Goal: Task Accomplishment & Management: Use online tool/utility

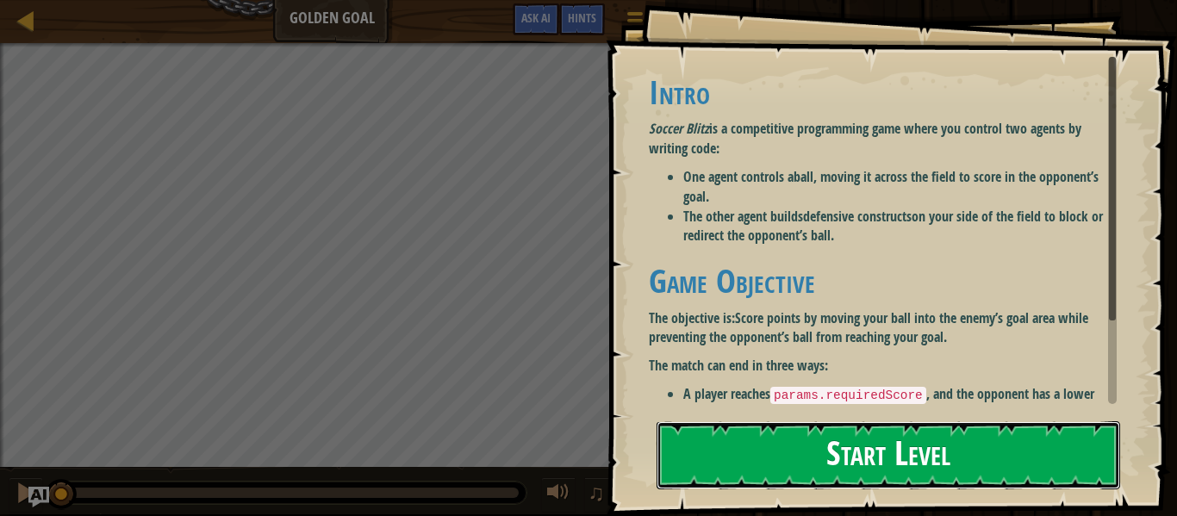
click at [862, 432] on button "Start Level" at bounding box center [889, 455] width 464 height 68
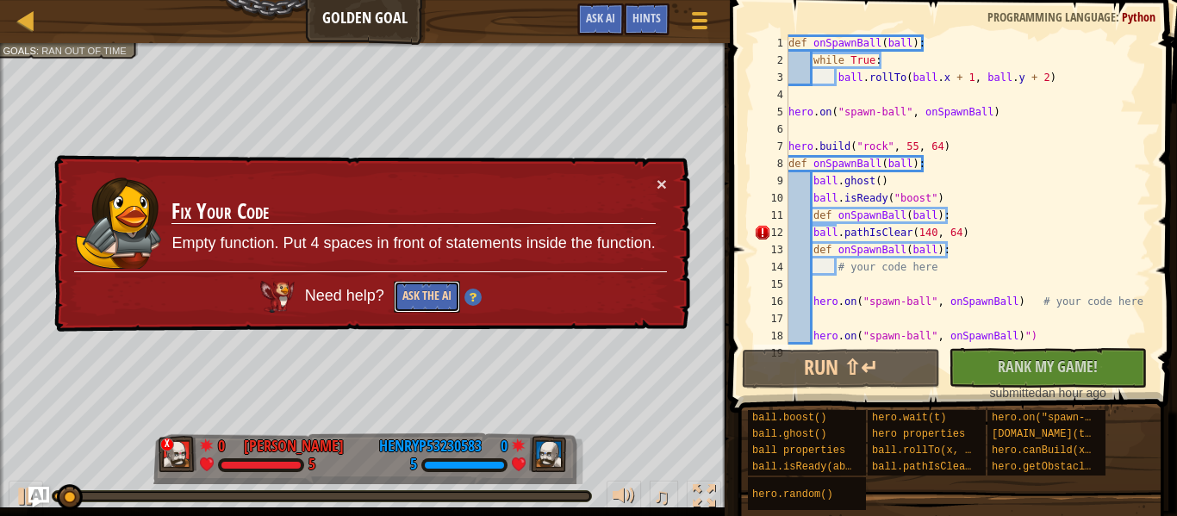
click at [434, 303] on button "Ask the AI" at bounding box center [427, 297] width 66 height 32
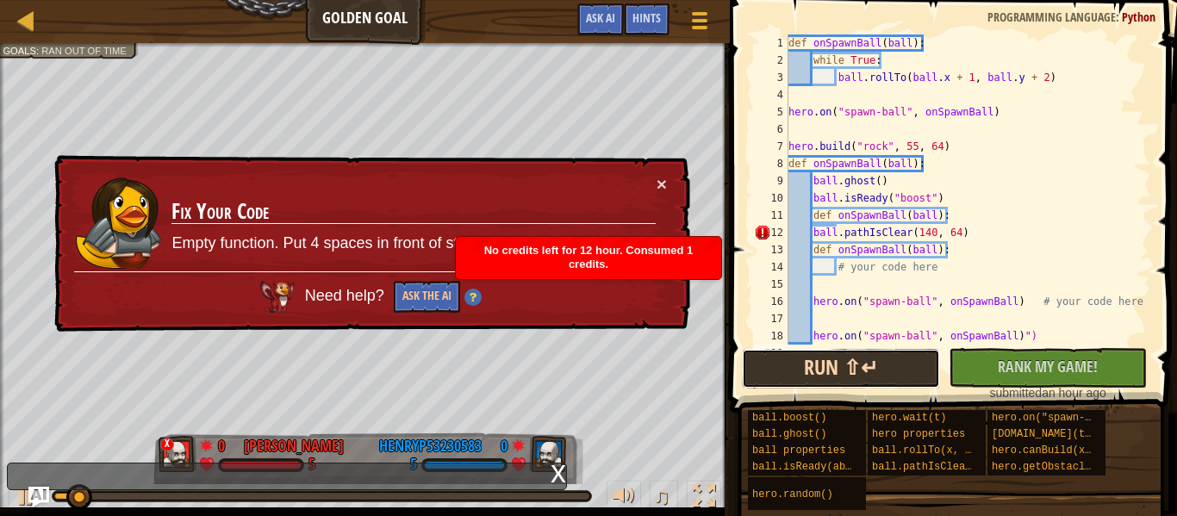
click at [905, 378] on button "Run ⇧↵" at bounding box center [841, 369] width 198 height 40
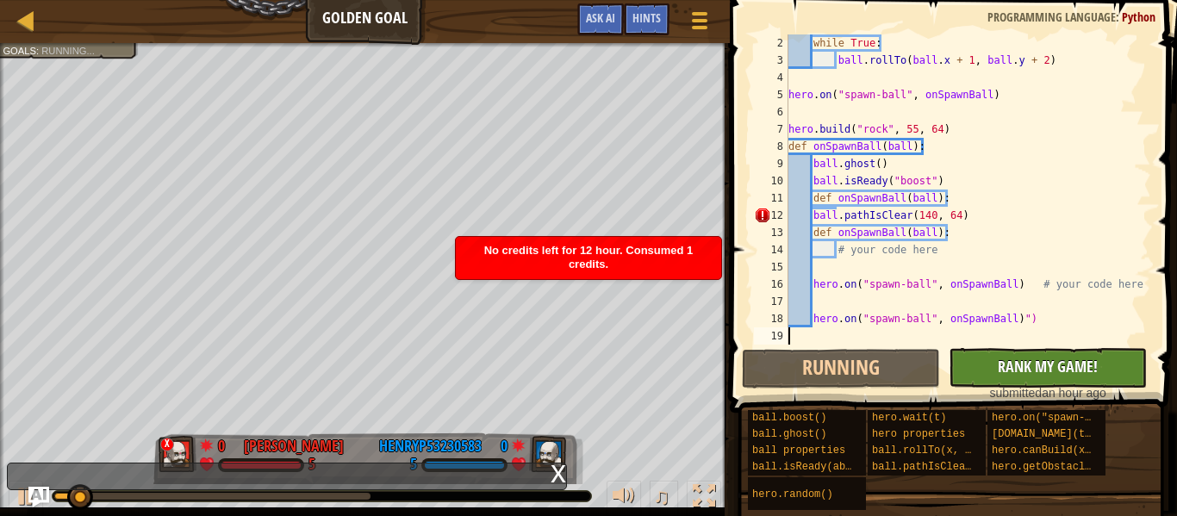
scroll to position [17, 0]
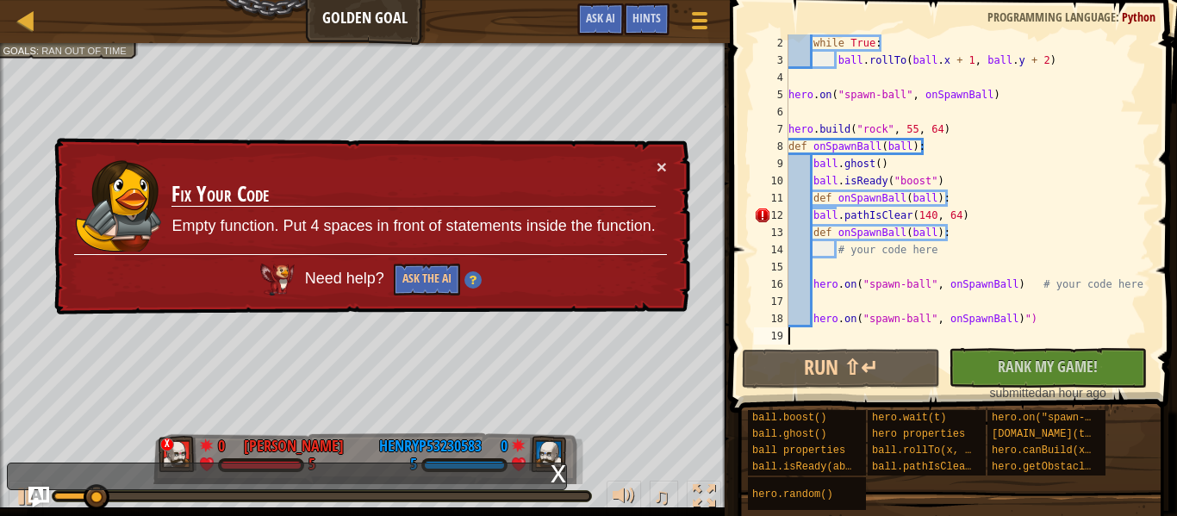
click at [973, 210] on div "while True : ball . rollTo ( ball . x + 1 , ball . y + 2 ) hero . on ( "spawn-b…" at bounding box center [968, 206] width 366 height 345
type textarea "hero.on("spawn-ball", onSpawnBall)")"
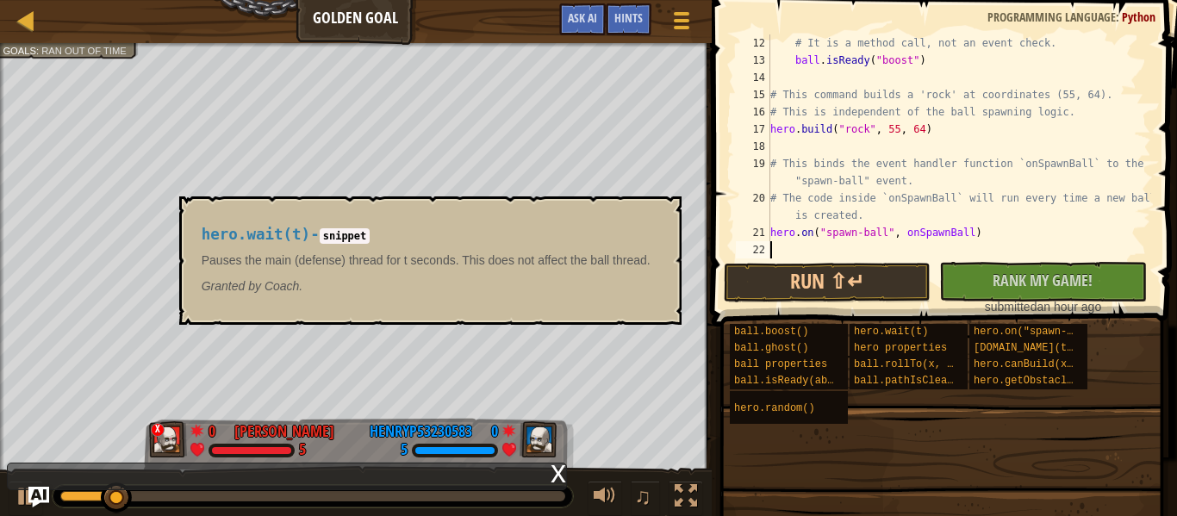
scroll to position [155, 0]
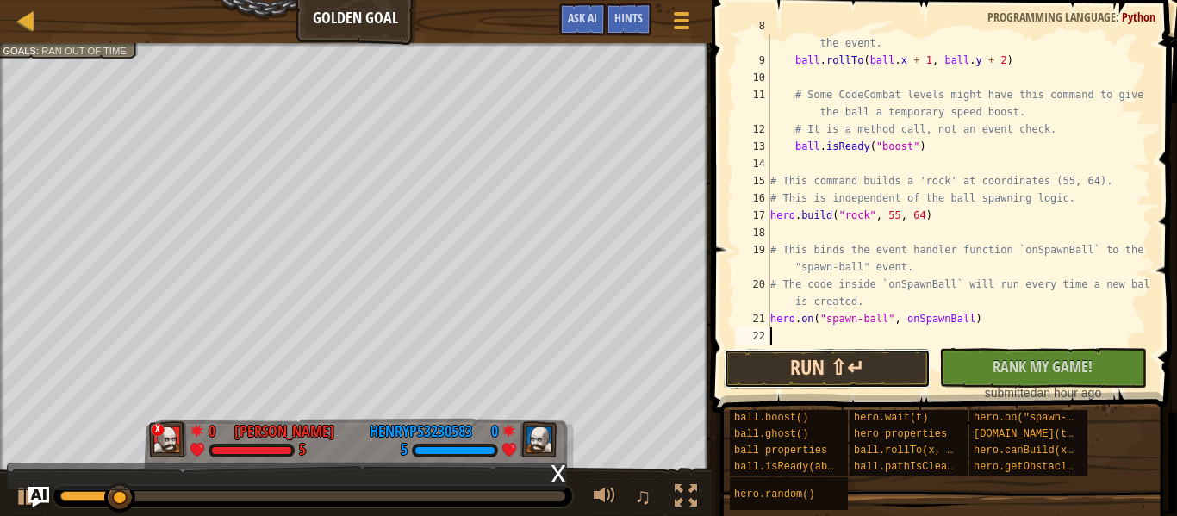
click at [871, 359] on button "Run ⇧↵" at bounding box center [827, 369] width 207 height 40
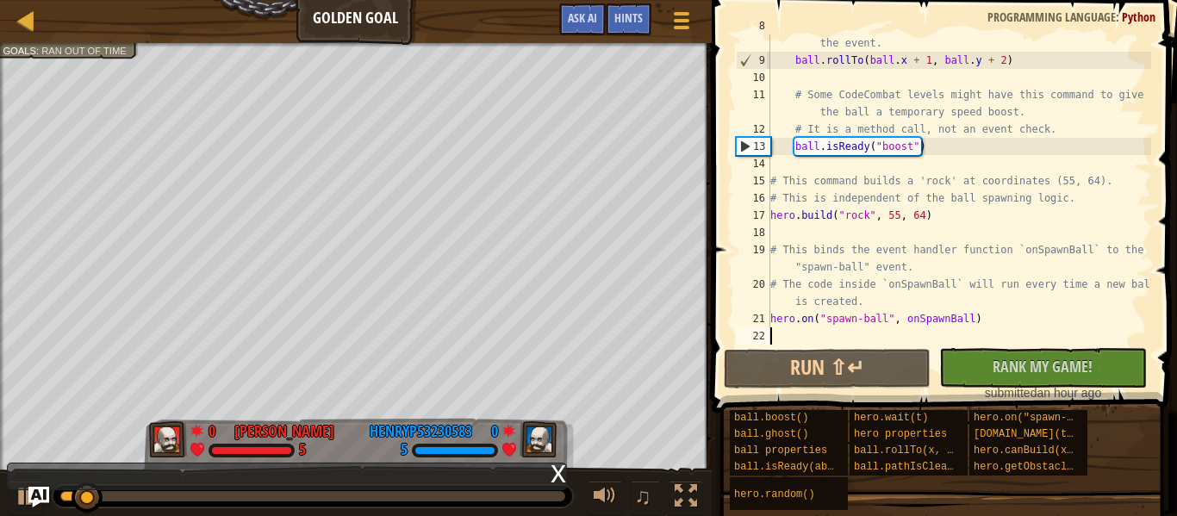
click at [1001, 355] on button "No New Code to Rank Rank My Game! Submitting... Submitted for Ranking Failed to…" at bounding box center [1042, 368] width 207 height 40
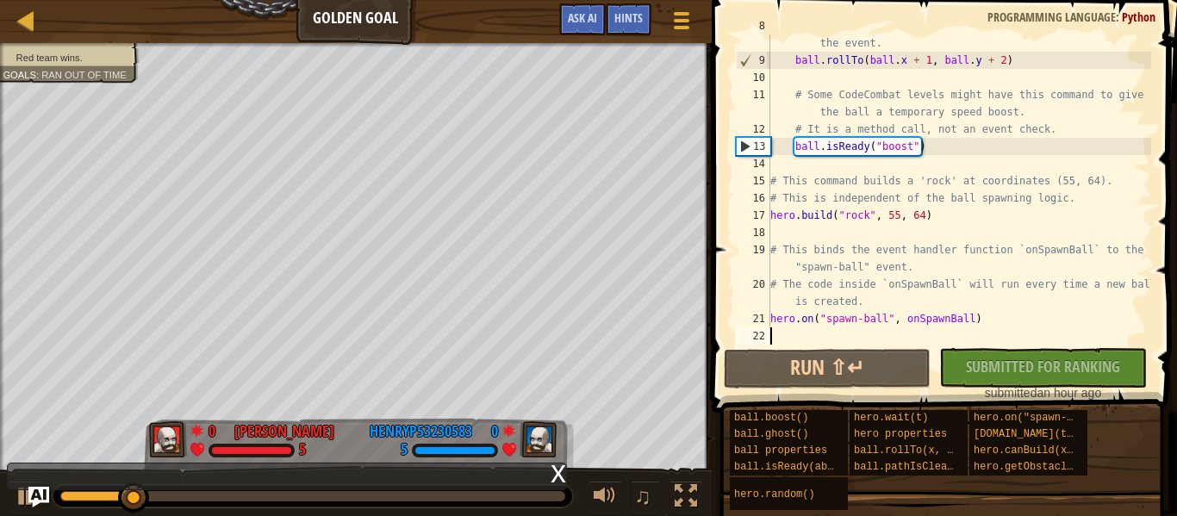
click at [53, 54] on span "Red team wins." at bounding box center [49, 57] width 66 height 11
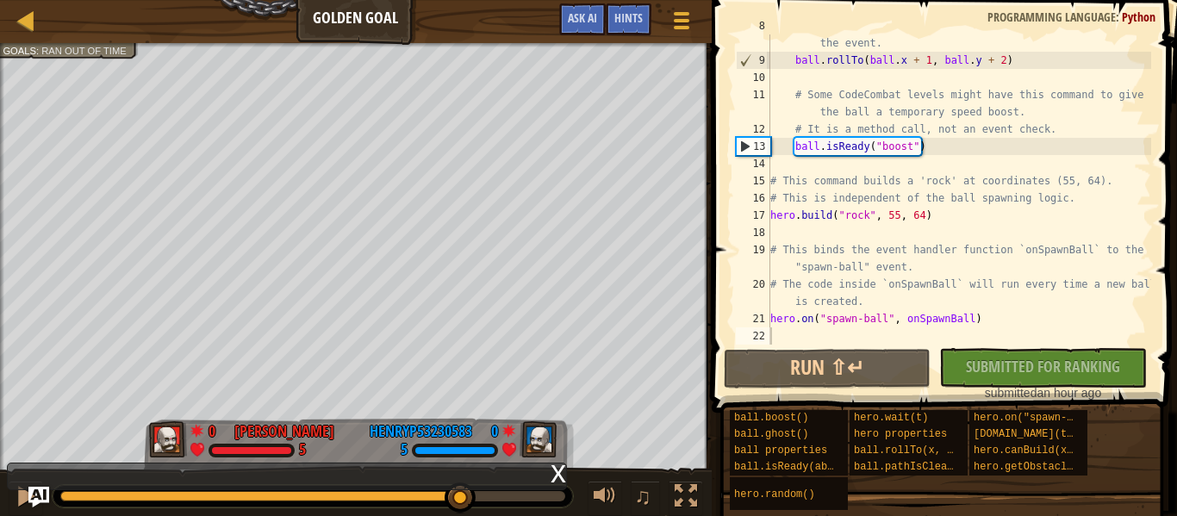
click at [461, 494] on div "1:39.1 Now: 0:59.5 Max: 2:04.9" at bounding box center [312, 496] width 505 height 10
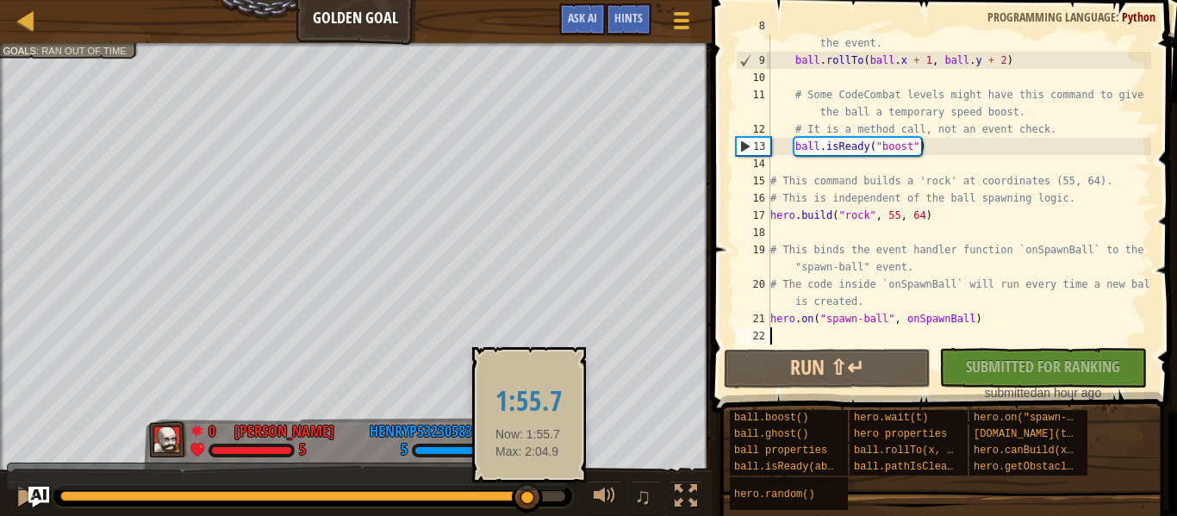
drag, startPoint x: 461, startPoint y: 494, endPoint x: 535, endPoint y: 502, distance: 74.5
click at [535, 502] on div at bounding box center [527, 498] width 31 height 31
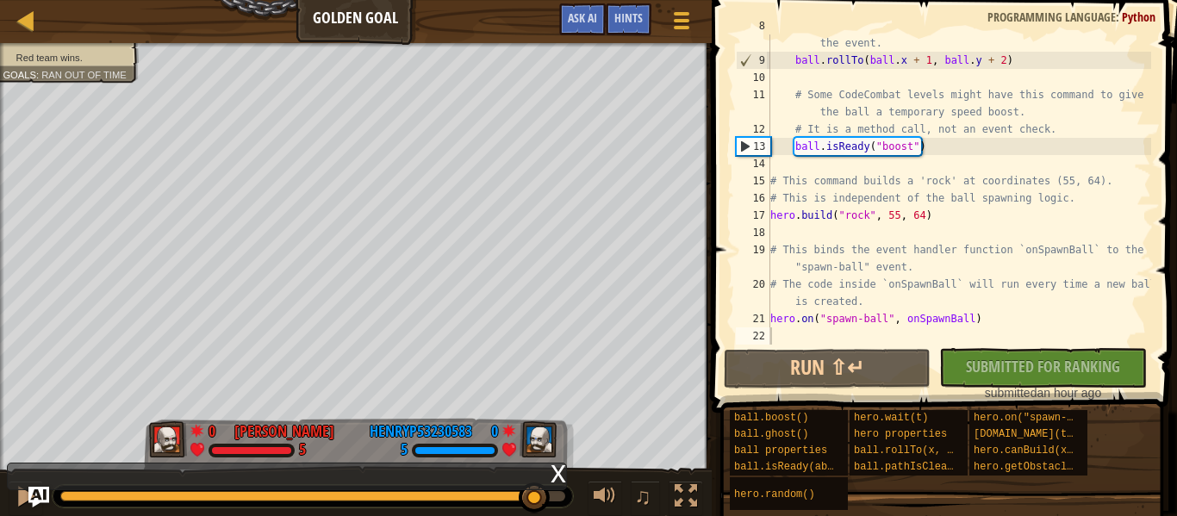
click at [78, 68] on div "Goals : Ran out of time" at bounding box center [64, 75] width 123 height 14
click at [1022, 265] on div "# The 'ball' object represents the newly spawned ball from the event. ball . ro…" at bounding box center [959, 198] width 384 height 362
type textarea "hero.on("spawn-ball", onSpawnBall)"
click at [1049, 366] on div "No New Code to Rank Rank My Game! Submitting... Submitted for Ranking Failed to…" at bounding box center [1034, 374] width 207 height 53
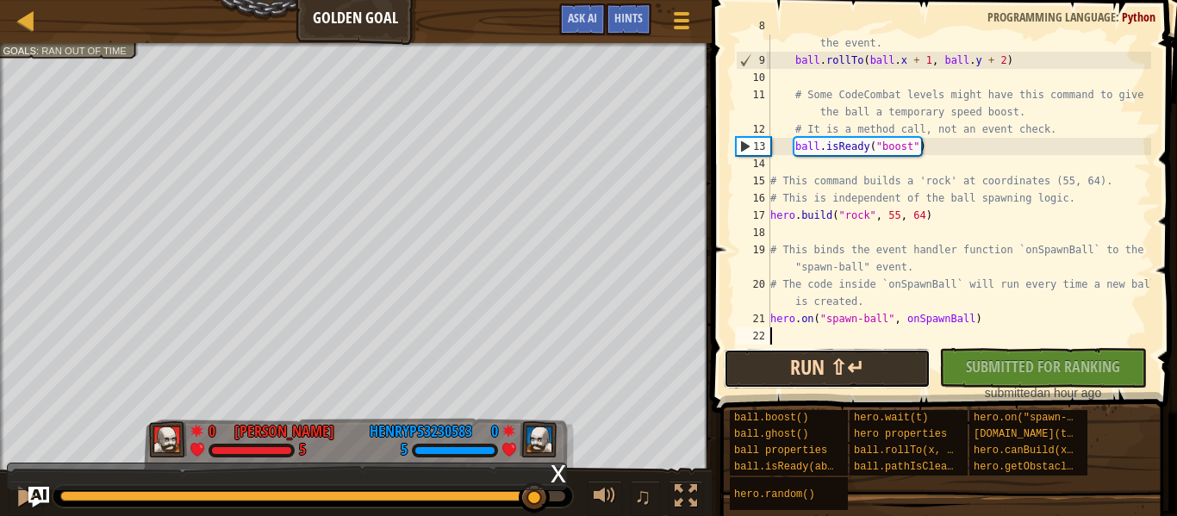
click at [887, 364] on button "Run ⇧↵" at bounding box center [827, 369] width 207 height 40
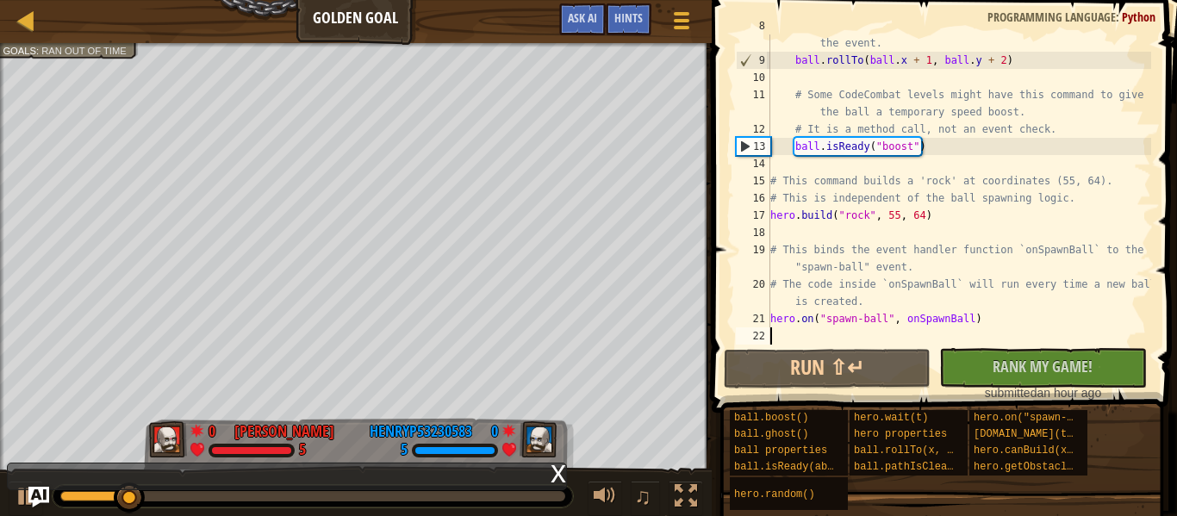
click at [91, 492] on div at bounding box center [95, 496] width 70 height 10
type textarea "hero.on("spawn-ball", onSpawnBall)"
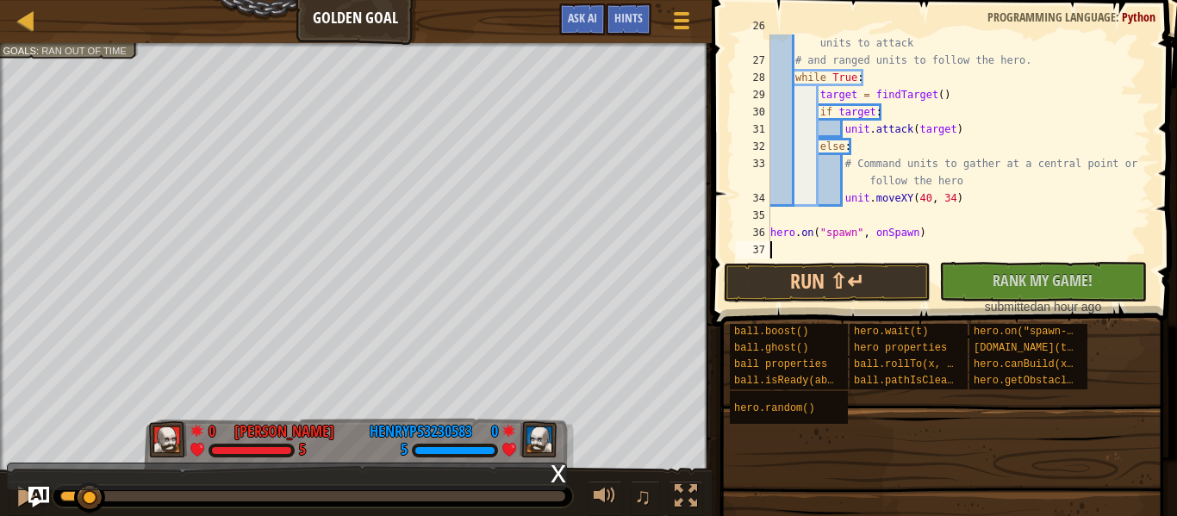
scroll to position [379, 0]
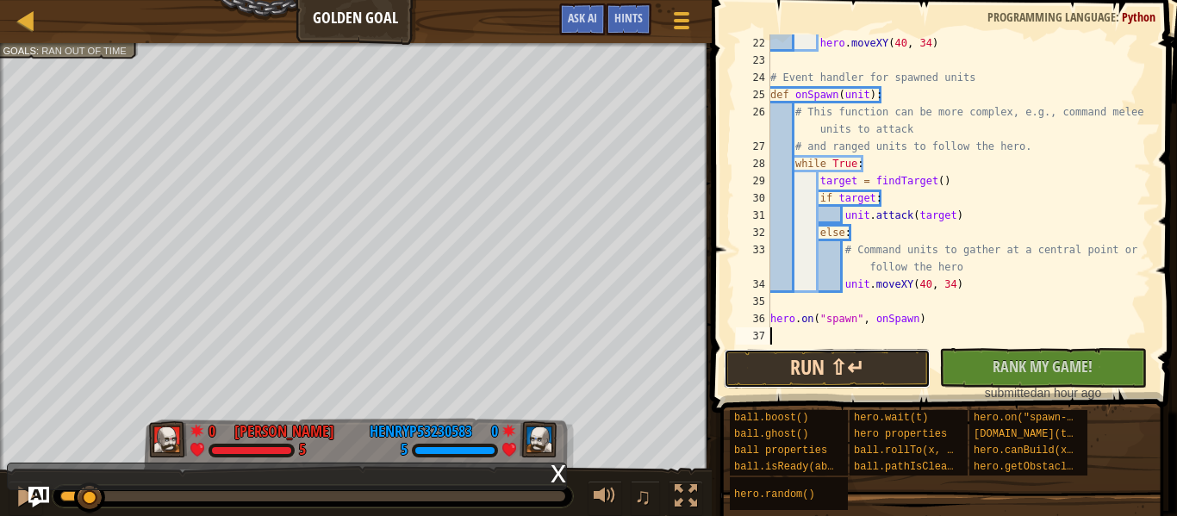
click at [893, 366] on button "Run ⇧↵" at bounding box center [827, 369] width 207 height 40
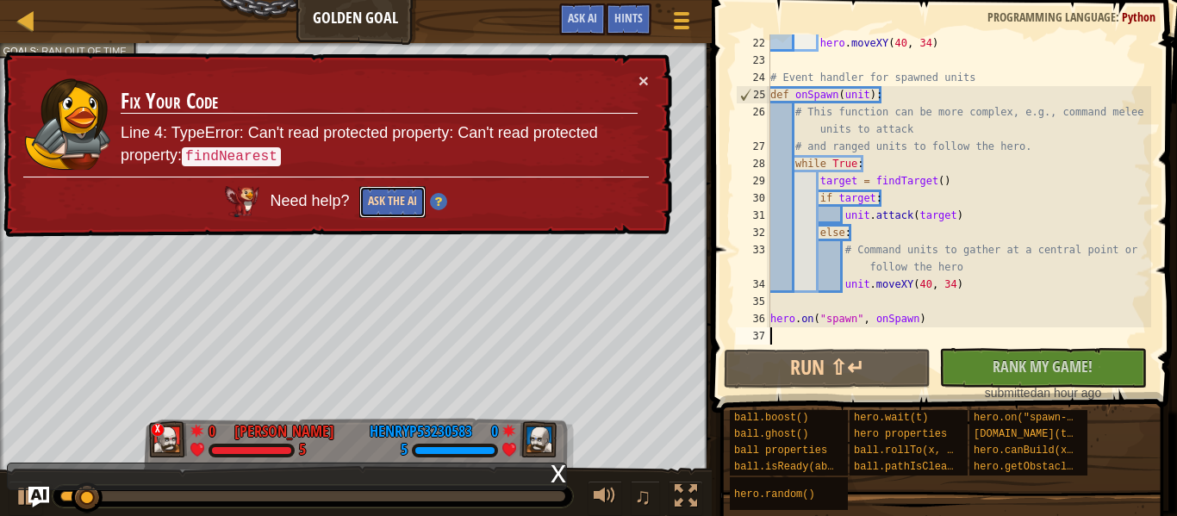
click at [383, 201] on button "Ask the AI" at bounding box center [392, 202] width 66 height 32
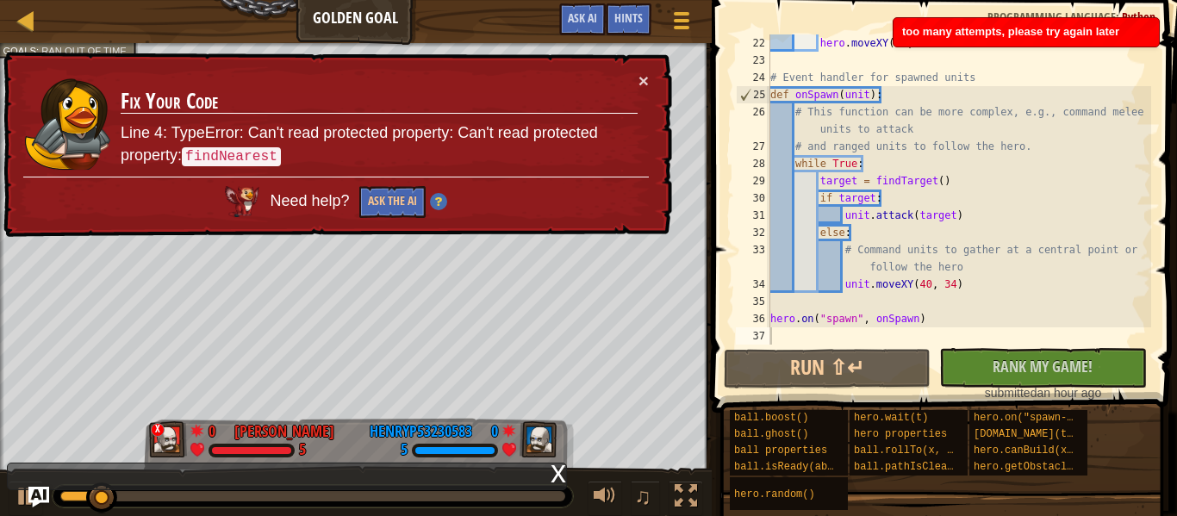
drag, startPoint x: 196, startPoint y: 130, endPoint x: 278, endPoint y: 159, distance: 86.7
click at [278, 159] on p "Line 4: TypeError: Can't read protected property: Can't read protected property…" at bounding box center [379, 144] width 517 height 45
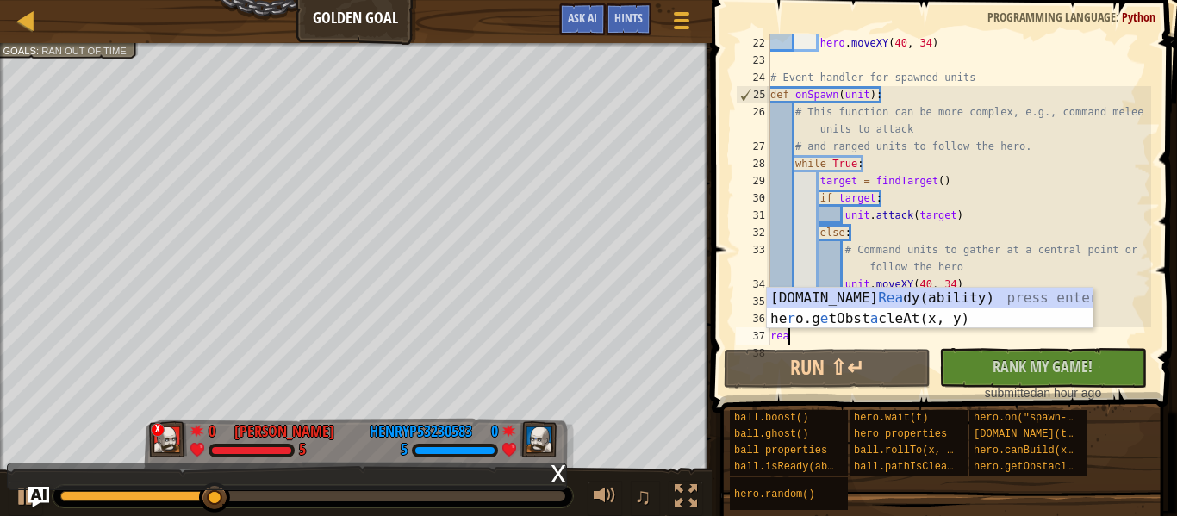
scroll to position [8, 2]
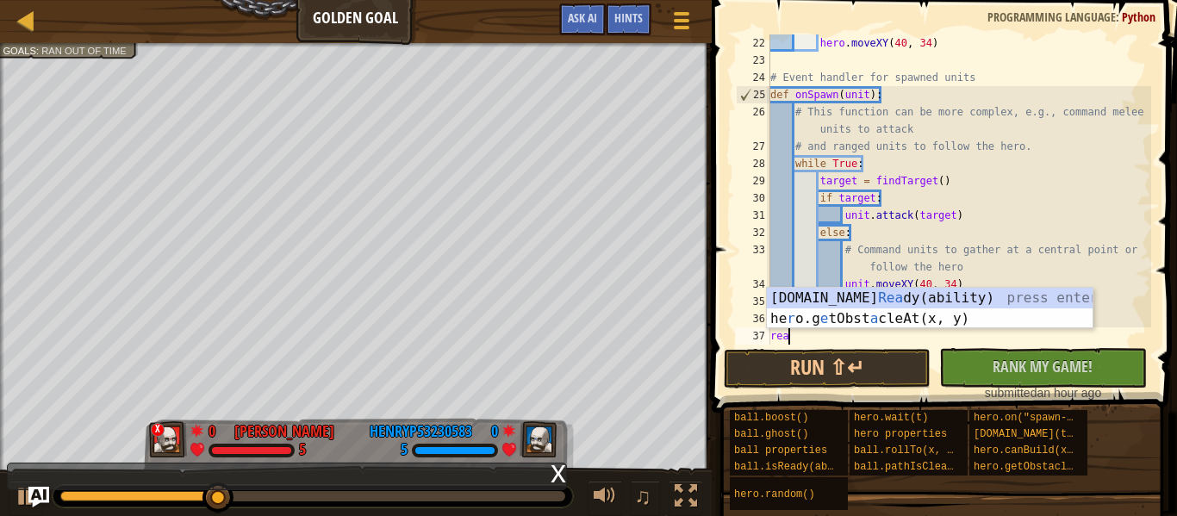
type textarea "r"
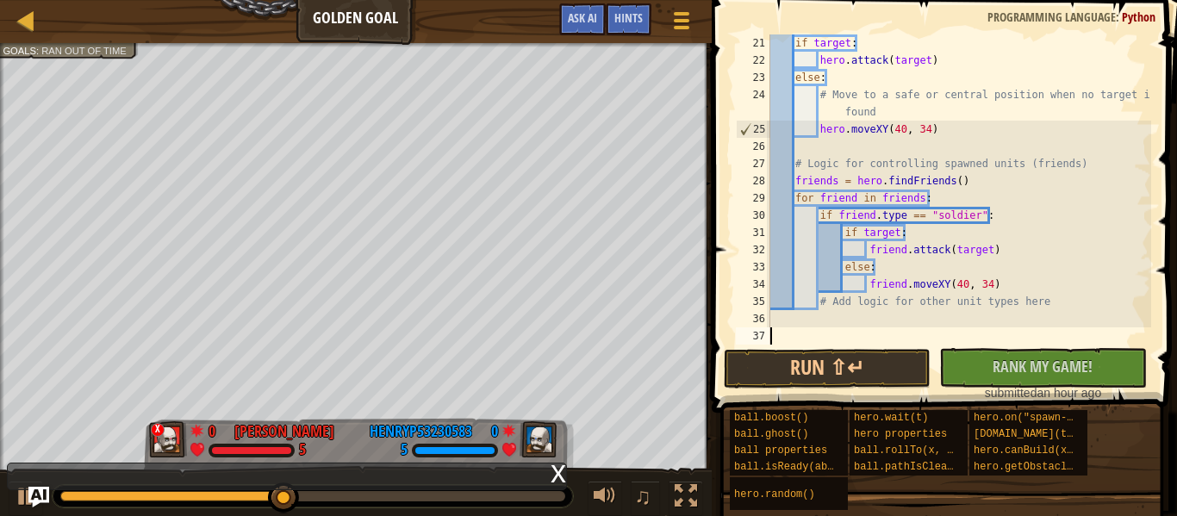
scroll to position [362, 0]
click at [915, 369] on button "Run ⇧↵" at bounding box center [827, 369] width 207 height 40
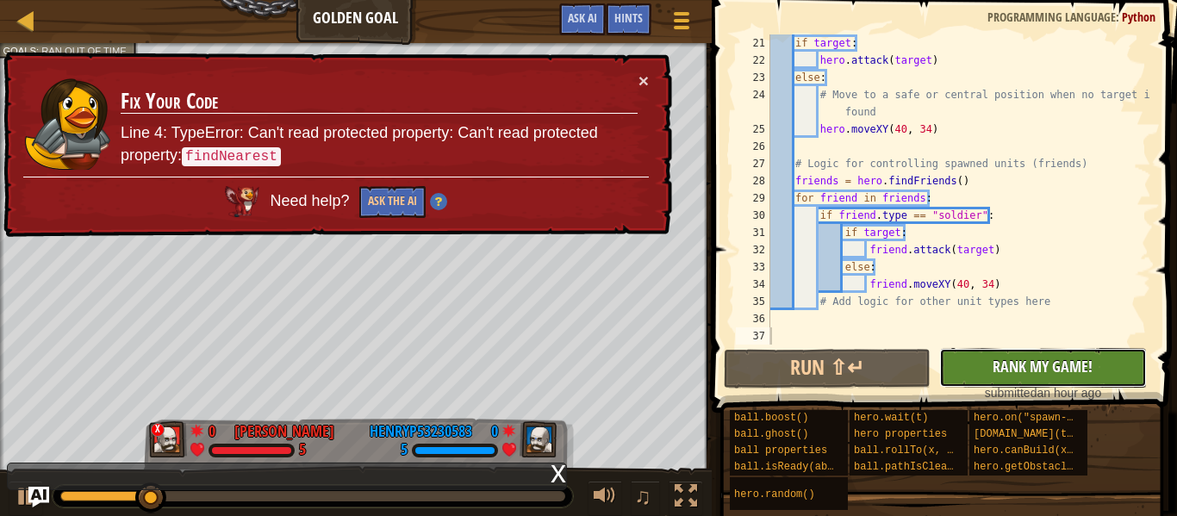
click at [996, 382] on button "No New Code to Rank Rank My Game! Submitting... Submitted for Ranking Failed to…" at bounding box center [1042, 368] width 207 height 40
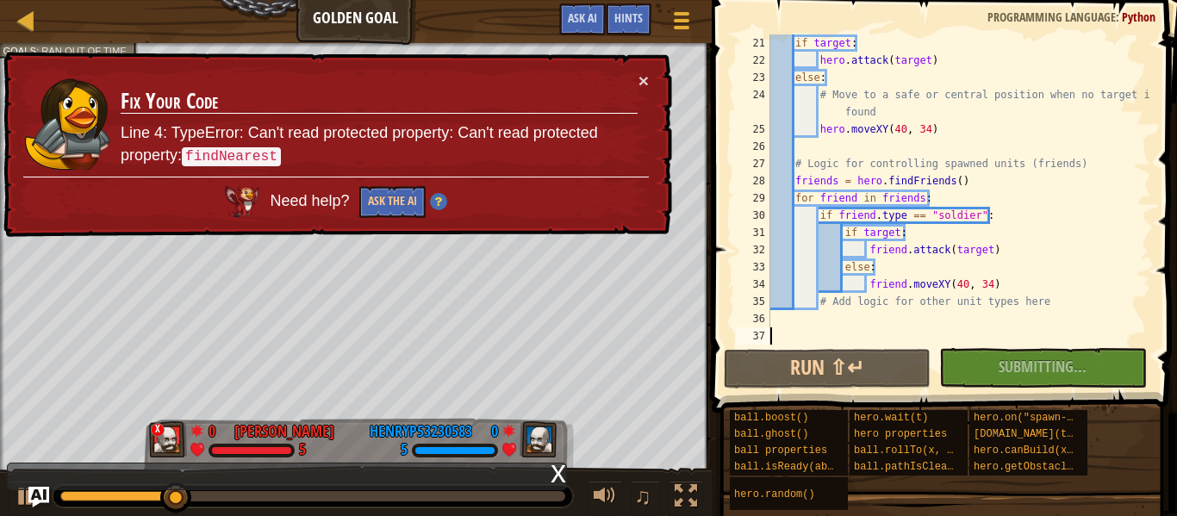
click at [636, 84] on td "Fix Your Code Line 4: TypeError: Can't read protected property: Can't read prot…" at bounding box center [379, 124] width 519 height 105
click at [641, 85] on button "×" at bounding box center [644, 81] width 10 height 18
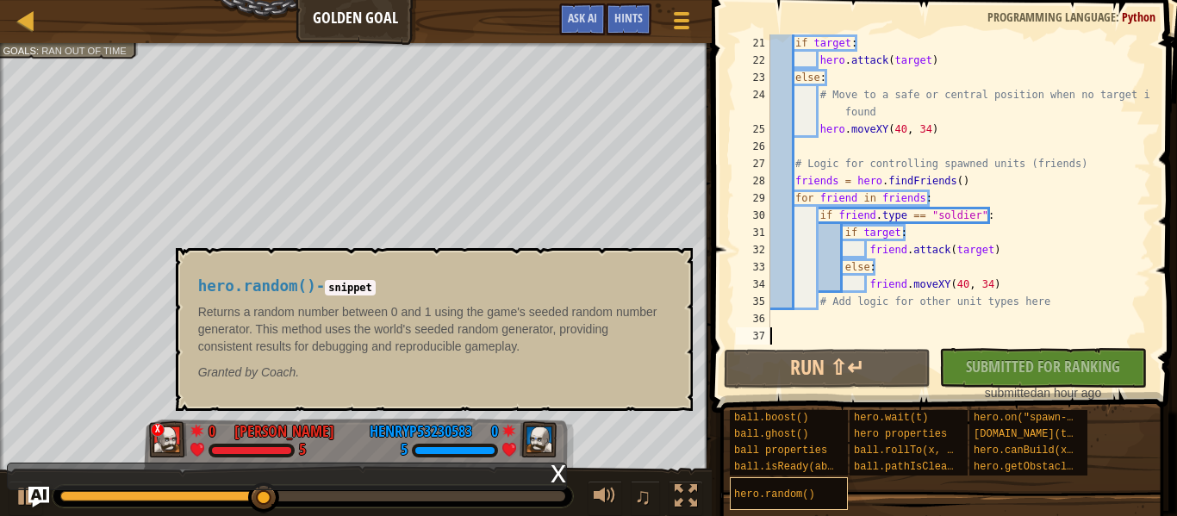
click at [782, 500] on span "hero.random()" at bounding box center [774, 495] width 81 height 12
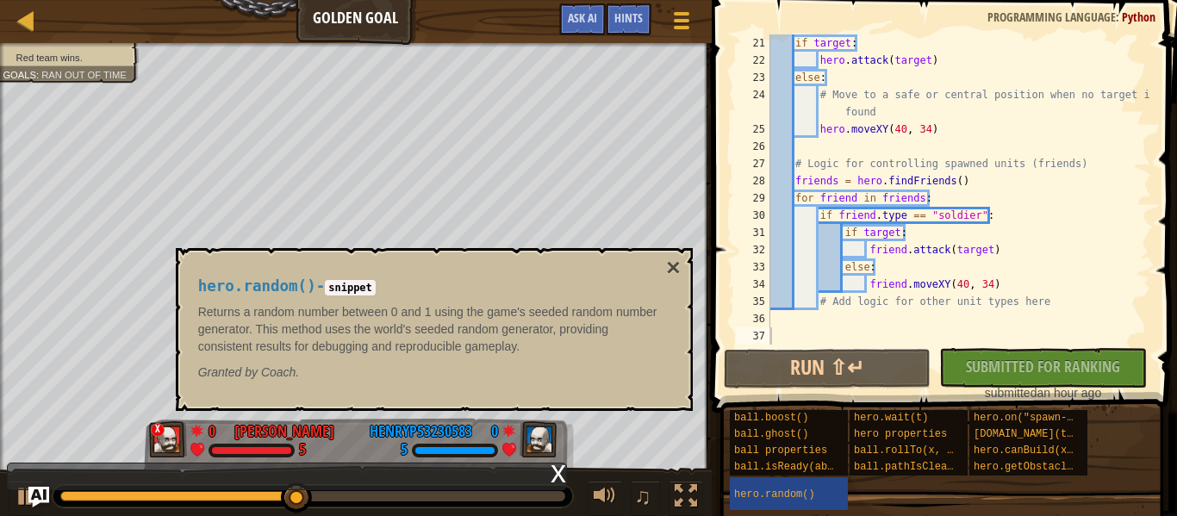
click at [75, 59] on div "Red team wins. Goals : Ran out of time" at bounding box center [59, 57] width 159 height 51
click at [58, 58] on span "Red team wins." at bounding box center [49, 57] width 66 height 11
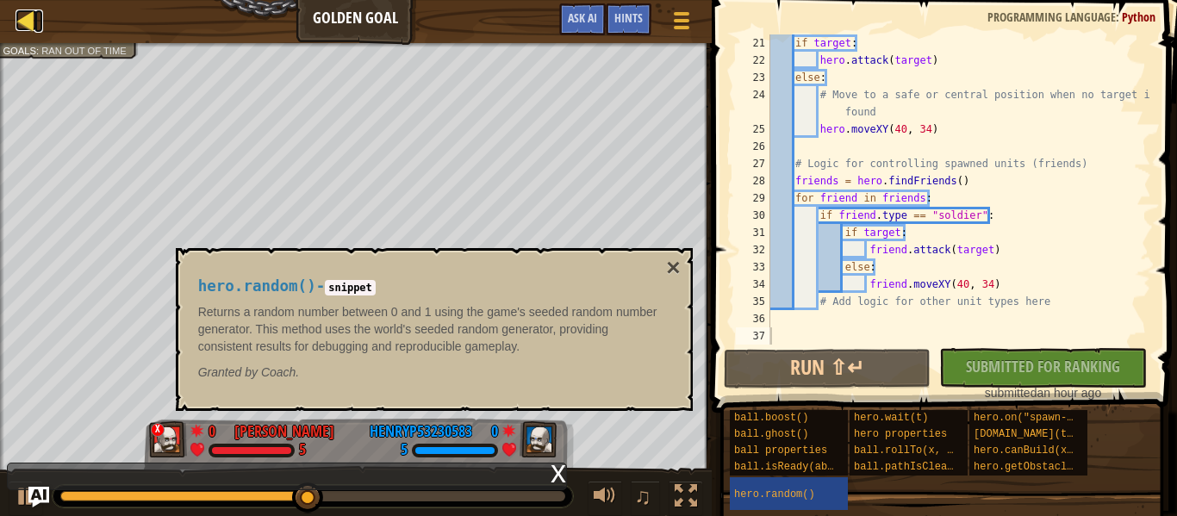
click at [20, 31] on div at bounding box center [27, 20] width 22 height 22
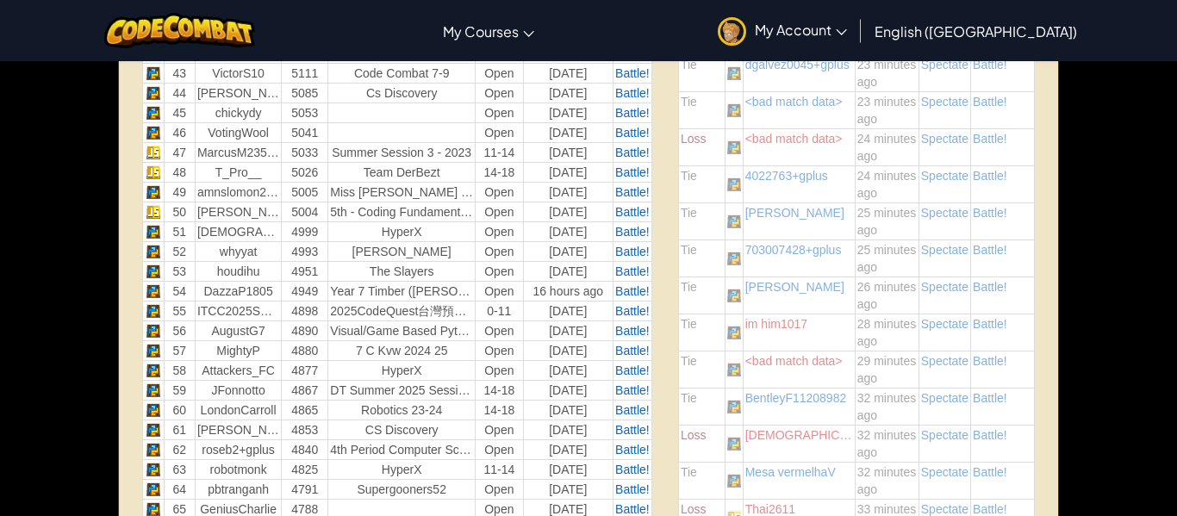
scroll to position [1483, 0]
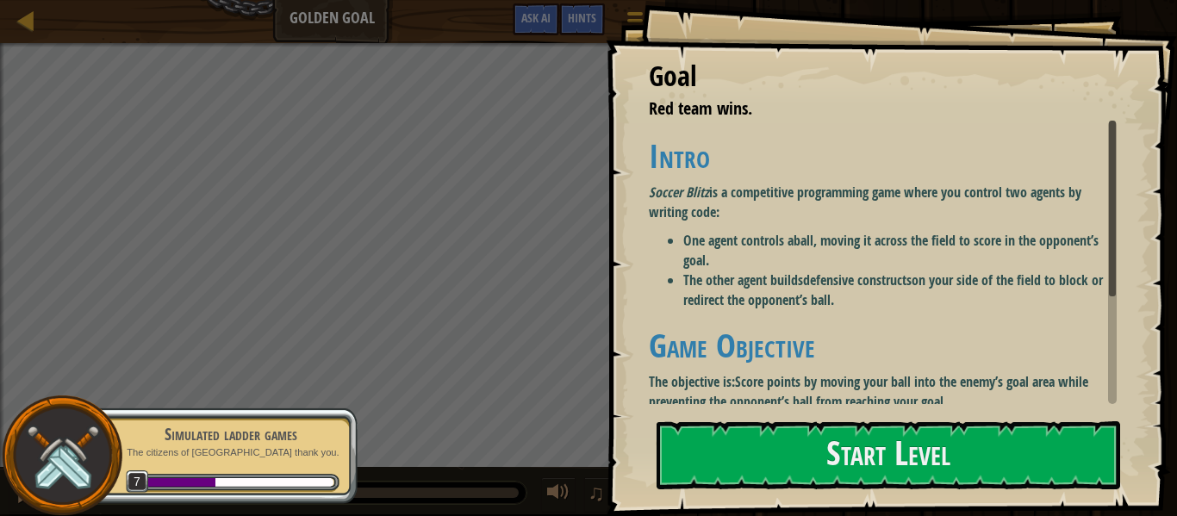
drag, startPoint x: 667, startPoint y: 190, endPoint x: 807, endPoint y: 305, distance: 181.2
click at [807, 305] on div "Intro Soccer Blitz is a competitive programming game where you control two agen…" at bounding box center [883, 353] width 468 height 431
click at [779, 278] on li "The other agent builds defensive constructs on your side of the field to block …" at bounding box center [901, 291] width 434 height 40
drag, startPoint x: 1119, startPoint y: 278, endPoint x: 1104, endPoint y: 386, distance: 108.7
click at [1104, 386] on div "Goal Red team wins. Intro Soccer Blitz is a competitive programming game where …" at bounding box center [891, 258] width 571 height 516
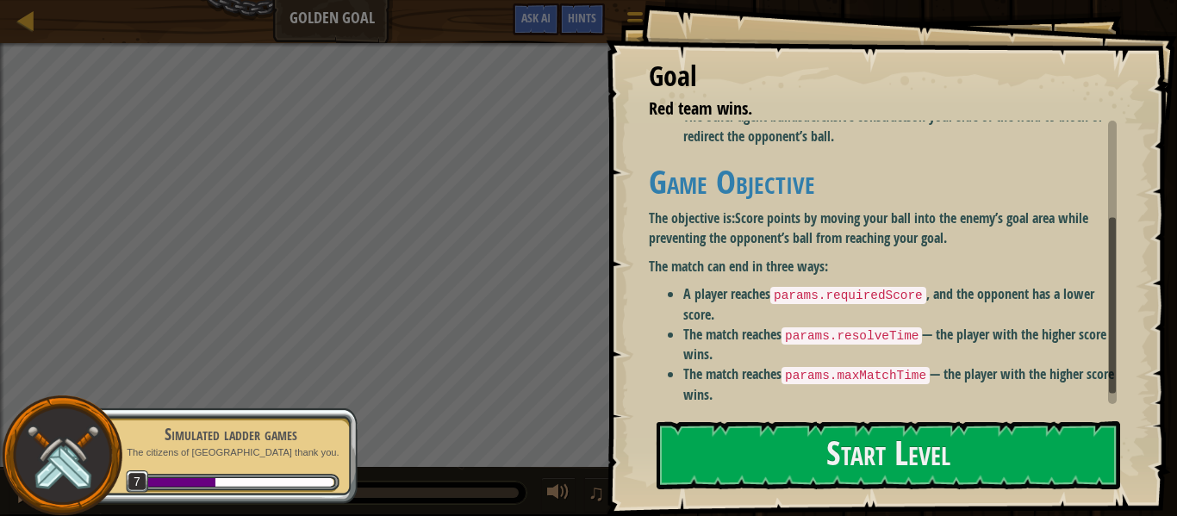
scroll to position [173, 0]
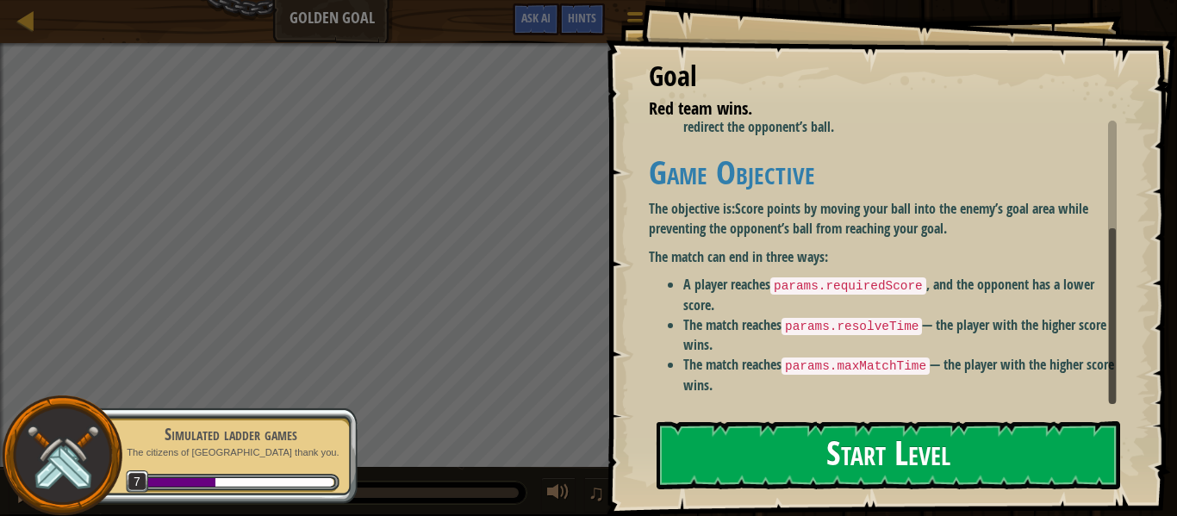
drag, startPoint x: 1111, startPoint y: 297, endPoint x: 1083, endPoint y: 458, distance: 162.8
click at [1083, 458] on div "Goal Red team wins. Intro Soccer Blitz is a competitive programming game where …" at bounding box center [891, 258] width 571 height 516
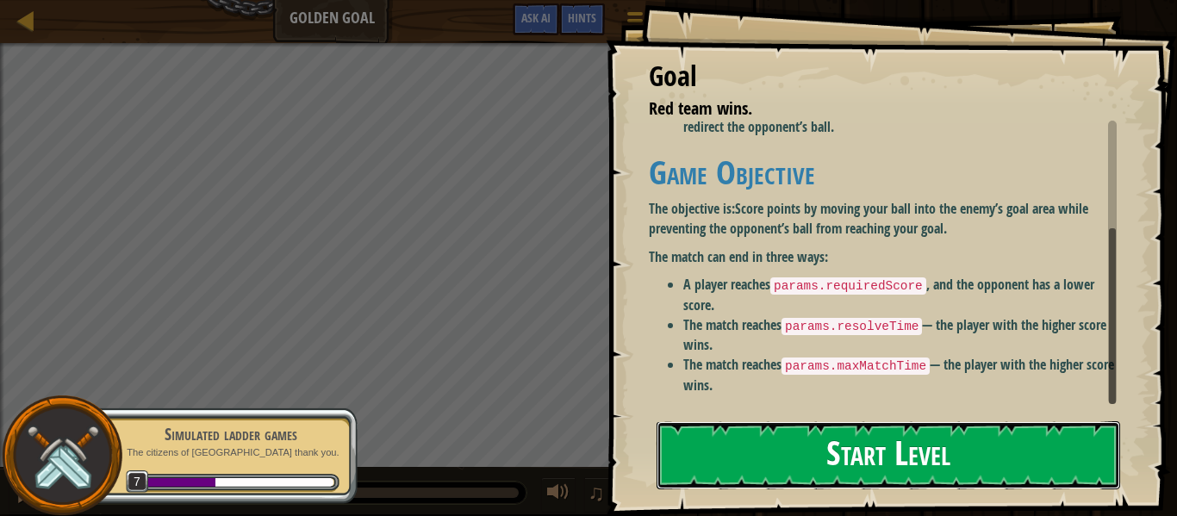
click at [1083, 458] on button "Start Level" at bounding box center [889, 455] width 464 height 68
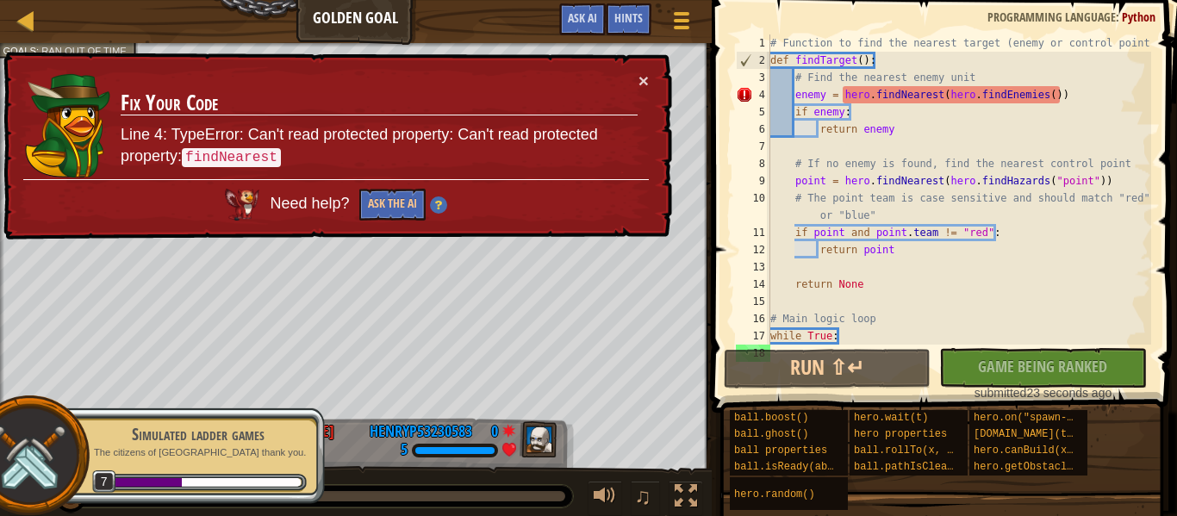
click at [804, 245] on div "# Function to find the nearest target (enemy or control point) def findTarget (…" at bounding box center [959, 206] width 384 height 345
type textarea "return point"
